Goal: Find specific page/section: Find specific page/section

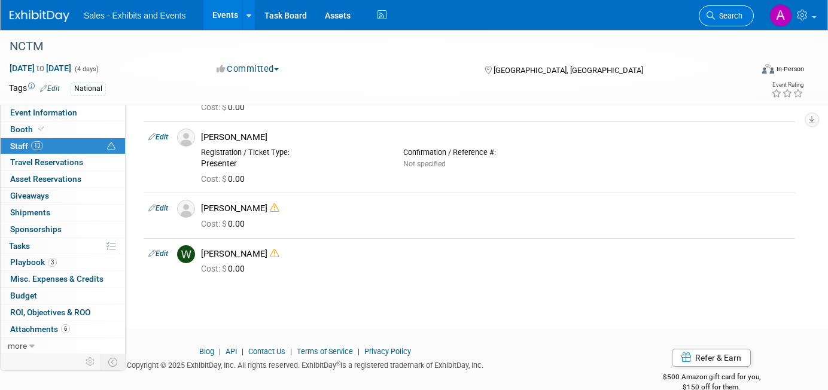
click at [717, 16] on span "Search" at bounding box center [729, 15] width 28 height 9
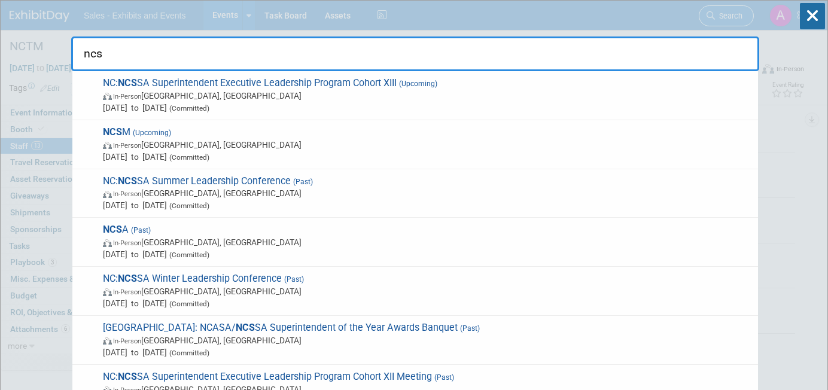
type input "ncsm"
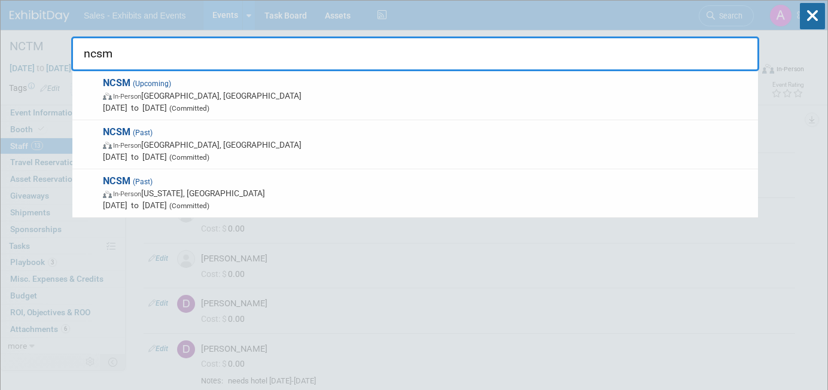
click at [366, 69] on input "ncsm" at bounding box center [415, 53] width 688 height 35
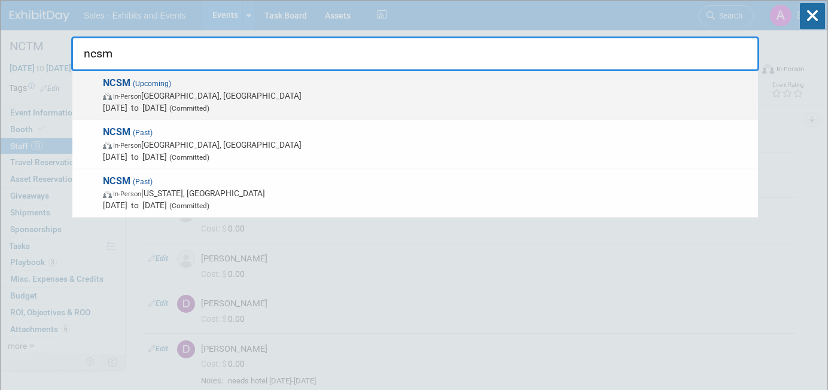
click at [359, 93] on span "In-Person [GEOGRAPHIC_DATA], [GEOGRAPHIC_DATA]" at bounding box center [427, 96] width 649 height 12
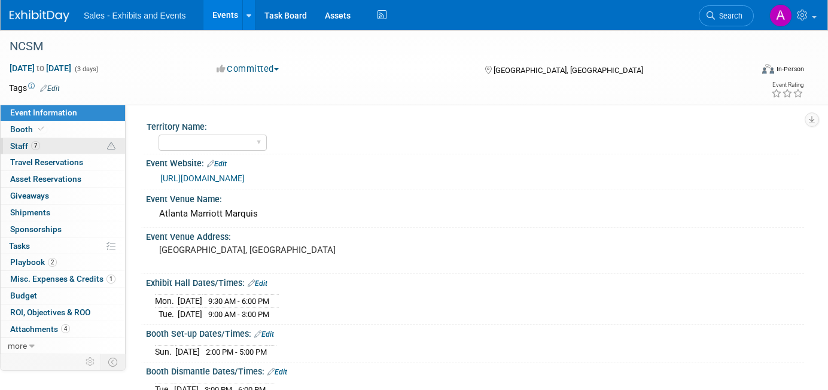
click at [63, 145] on link "7 Staff 7" at bounding box center [63, 146] width 124 height 16
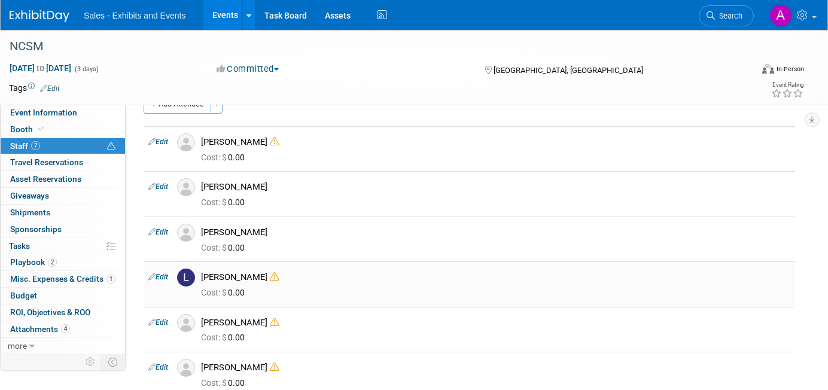
scroll to position [20, 0]
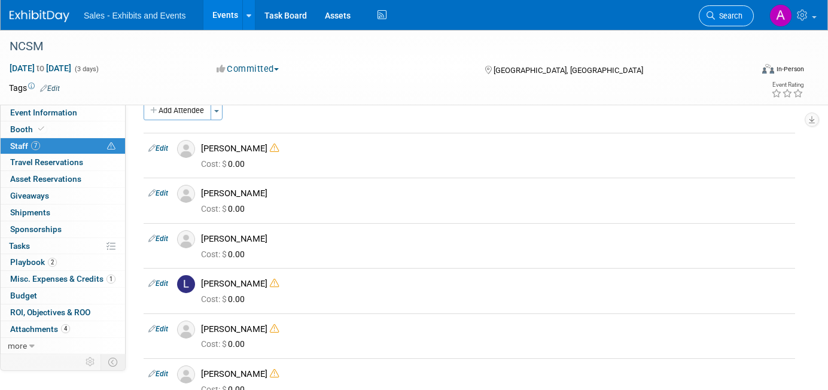
click at [723, 16] on span "Search" at bounding box center [729, 15] width 28 height 9
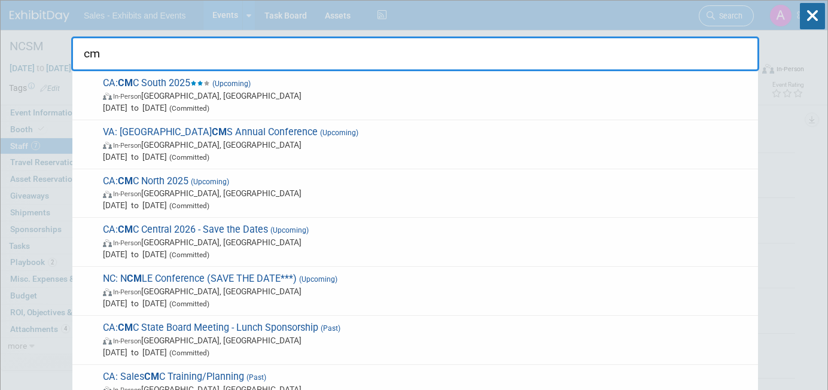
type input "cmc"
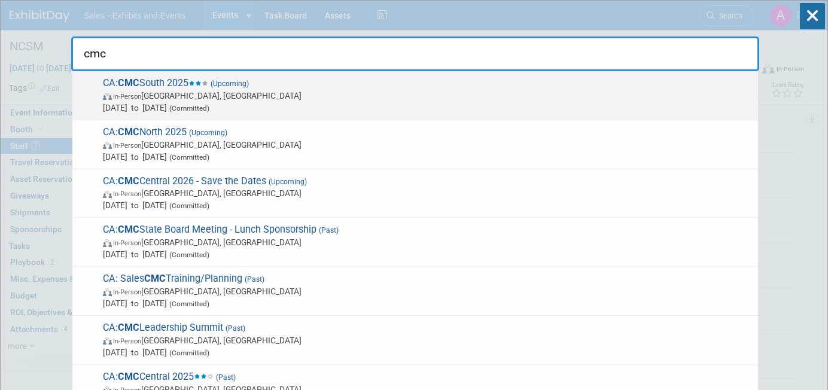
click at [281, 88] on span "CA: CMC South 2025 (Upcoming) In-Person Palm Springs, CA Nov 7, 2025 to Nov 8, …" at bounding box center [425, 95] width 653 height 36
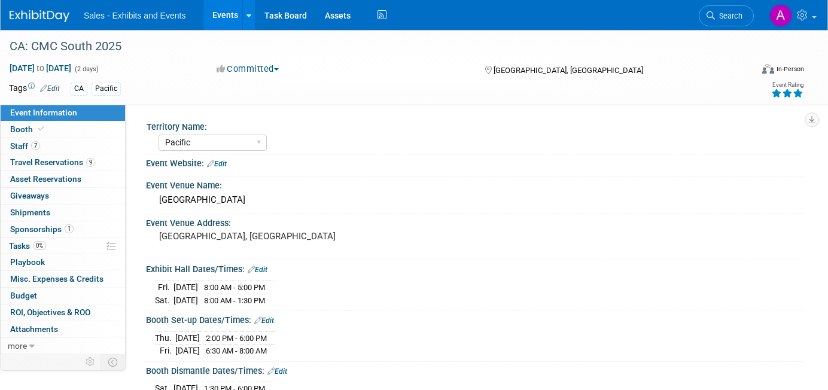
select select "Pacific"
click at [66, 126] on link "Booth" at bounding box center [63, 129] width 124 height 16
